Goal: Transaction & Acquisition: Book appointment/travel/reservation

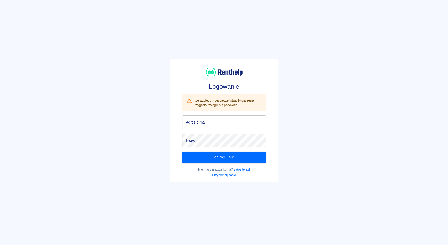
click at [208, 125] on input "Adres e-mail" at bounding box center [224, 123] width 84 height 14
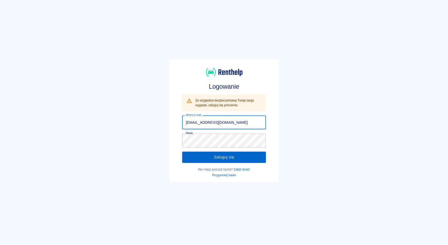
type input "[EMAIL_ADDRESS][DOMAIN_NAME]"
click at [205, 159] on button "Zaloguj się" at bounding box center [224, 157] width 84 height 11
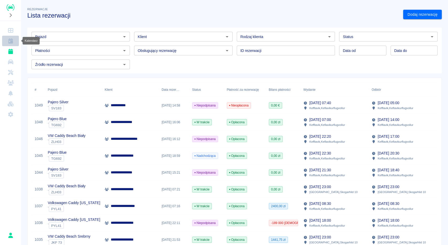
click at [11, 38] on link "Kalendarz" at bounding box center [10, 41] width 17 height 11
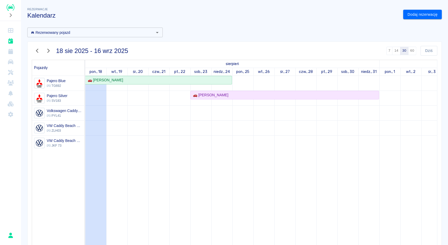
click at [49, 53] on icon "button" at bounding box center [48, 51] width 7 height 6
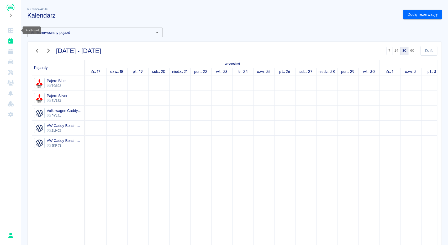
click at [9, 31] on icon "Dashboard" at bounding box center [10, 30] width 7 height 5
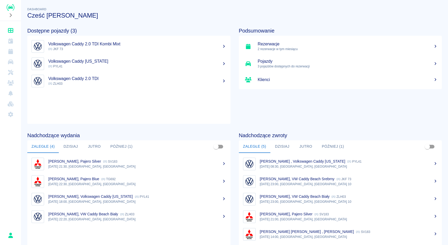
click at [263, 48] on p "2 rezerwacje w tym miesiącu" at bounding box center [348, 49] width 180 height 5
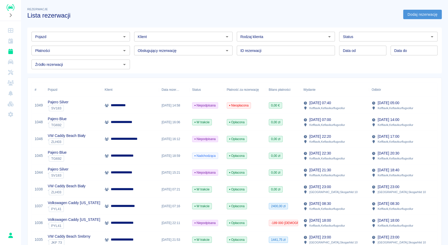
click at [417, 16] on link "Dodaj rezerwację" at bounding box center [422, 15] width 39 height 10
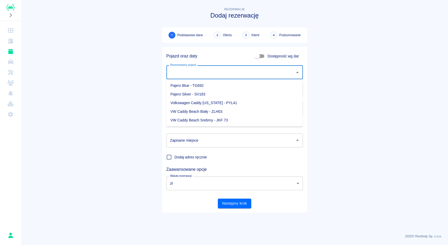
click at [191, 75] on input "Rezerwowany pojazd" at bounding box center [231, 72] width 124 height 9
click at [188, 84] on li "Pajero Blue - TG692" at bounding box center [234, 85] width 137 height 9
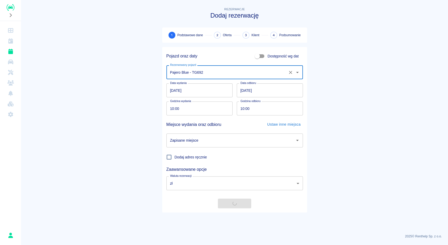
type input "Pajero Blue - TG692"
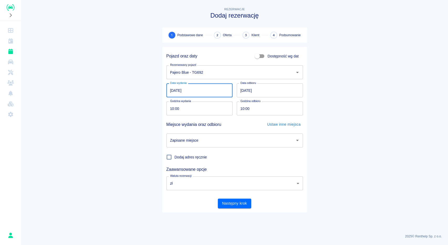
drag, startPoint x: 170, startPoint y: 91, endPoint x: 203, endPoint y: 89, distance: 32.9
click at [203, 89] on input "[DATE]" at bounding box center [199, 90] width 66 height 14
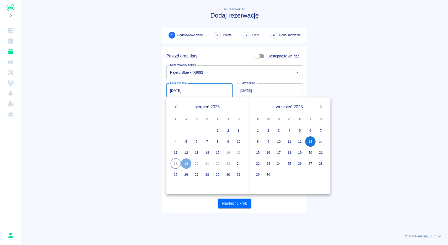
type input "[DATE]"
click at [247, 89] on input "[DATE]" at bounding box center [270, 90] width 66 height 14
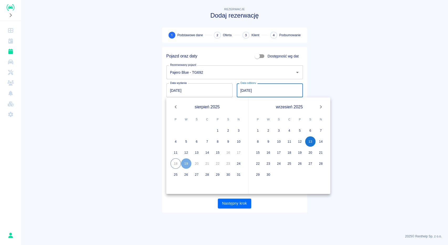
drag, startPoint x: 240, startPoint y: 90, endPoint x: 247, endPoint y: 90, distance: 6.8
click at [247, 90] on input "[DATE]" at bounding box center [270, 90] width 66 height 14
type input "[DATE]"
click at [239, 201] on button "Następny krok" at bounding box center [234, 204] width 33 height 10
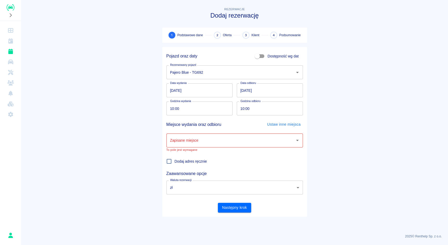
click at [209, 136] on div "Zapisane miejsce" at bounding box center [234, 141] width 137 height 14
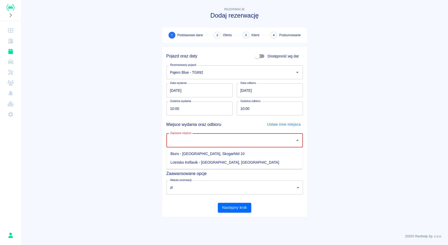
click at [188, 154] on li "Biuro - [GEOGRAPHIC_DATA], Skogarhlid 10" at bounding box center [234, 154] width 137 height 9
type input "Biuro - [GEOGRAPHIC_DATA], Skogarhlid 10"
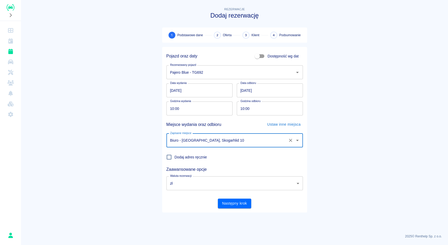
click at [222, 184] on body "Używamy plików Cookies, by zapewnić Ci najlepsze możliwe doświadczenie. Aby dow…" at bounding box center [224, 122] width 448 height 245
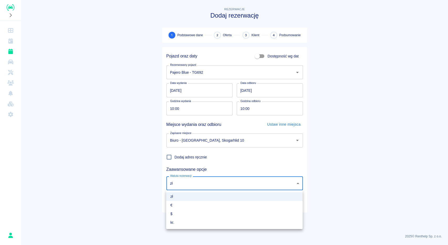
click at [180, 196] on li "zł" at bounding box center [234, 196] width 137 height 9
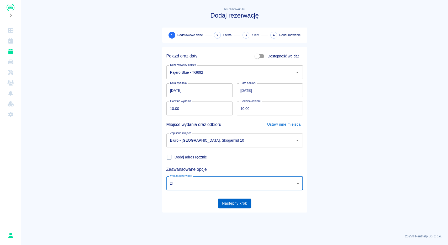
click at [238, 204] on button "Następny krok" at bounding box center [234, 204] width 33 height 10
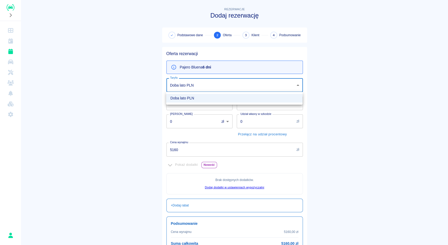
click at [207, 86] on body "Używamy plików Cookies, by zapewnić Ci najlepsze możliwe doświadczenie. Aby dow…" at bounding box center [224, 122] width 448 height 245
click at [207, 86] on div at bounding box center [224, 122] width 448 height 245
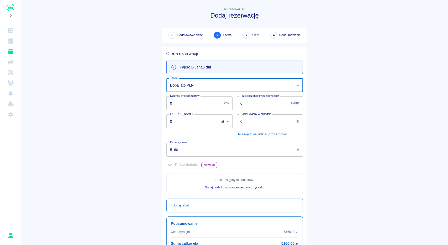
click at [171, 165] on div "Pokaż dodatki Nowość" at bounding box center [234, 165] width 137 height 8
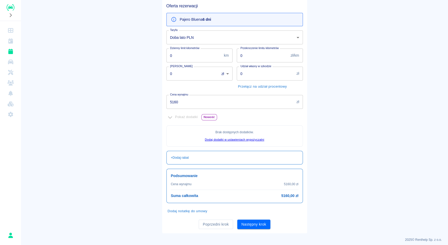
scroll to position [50, 0]
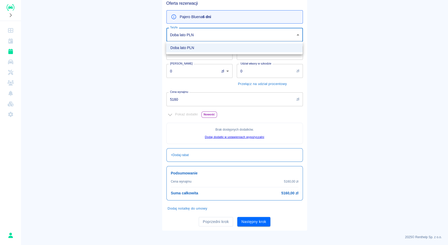
click at [249, 38] on body "Używamy plików Cookies, by zapewnić Ci najlepsze możliwe doświadczenie. Aby dow…" at bounding box center [224, 122] width 448 height 245
click at [190, 50] on li "Doba lato PLN" at bounding box center [234, 48] width 137 height 9
